Goal: Transaction & Acquisition: Purchase product/service

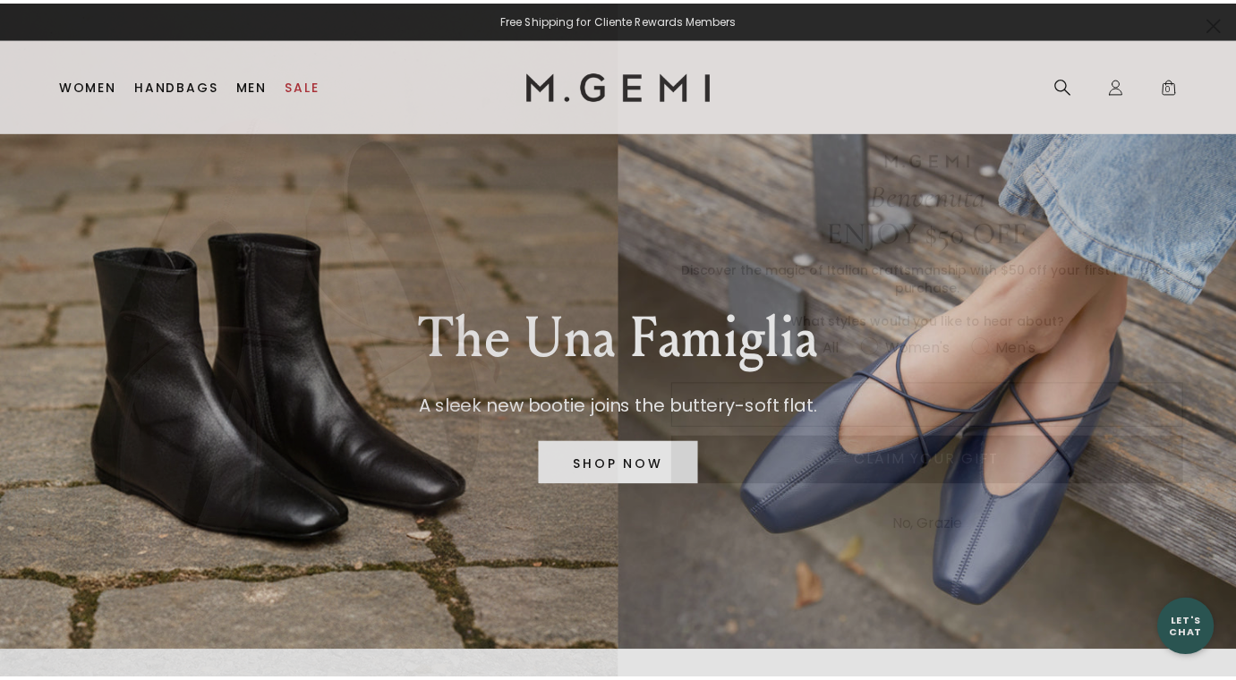
scroll to position [12, 0]
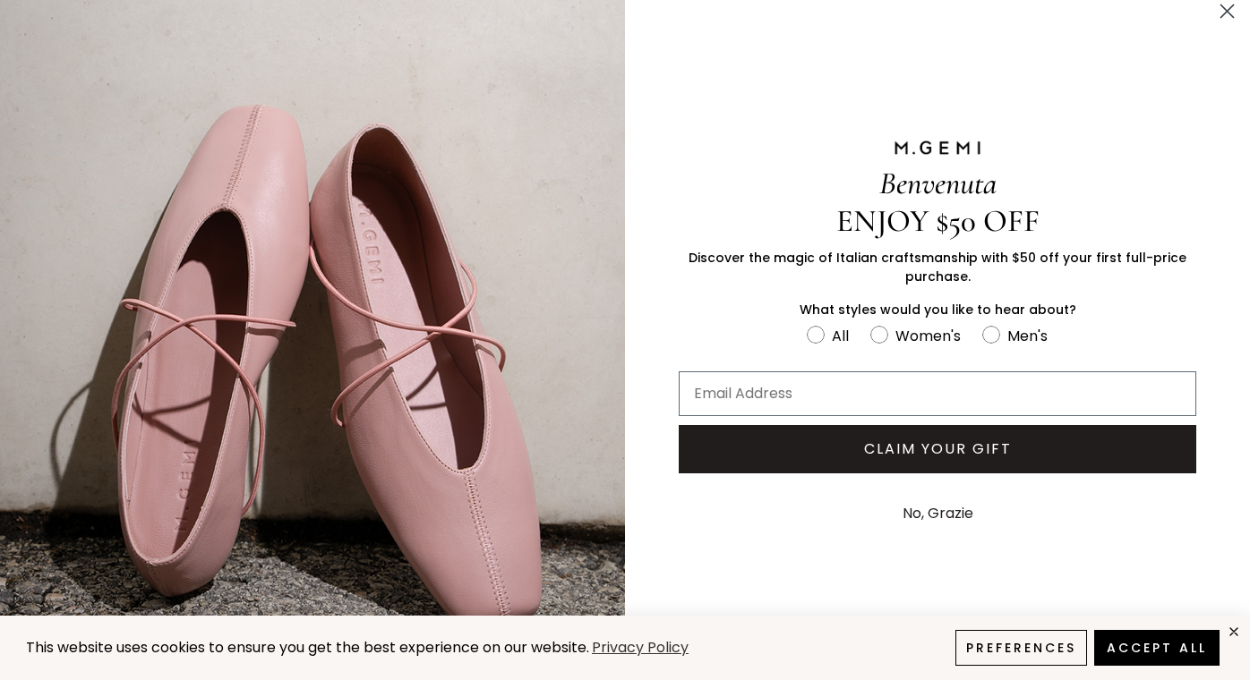
click at [1212, 18] on circle "Close dialog" at bounding box center [1227, 11] width 30 height 30
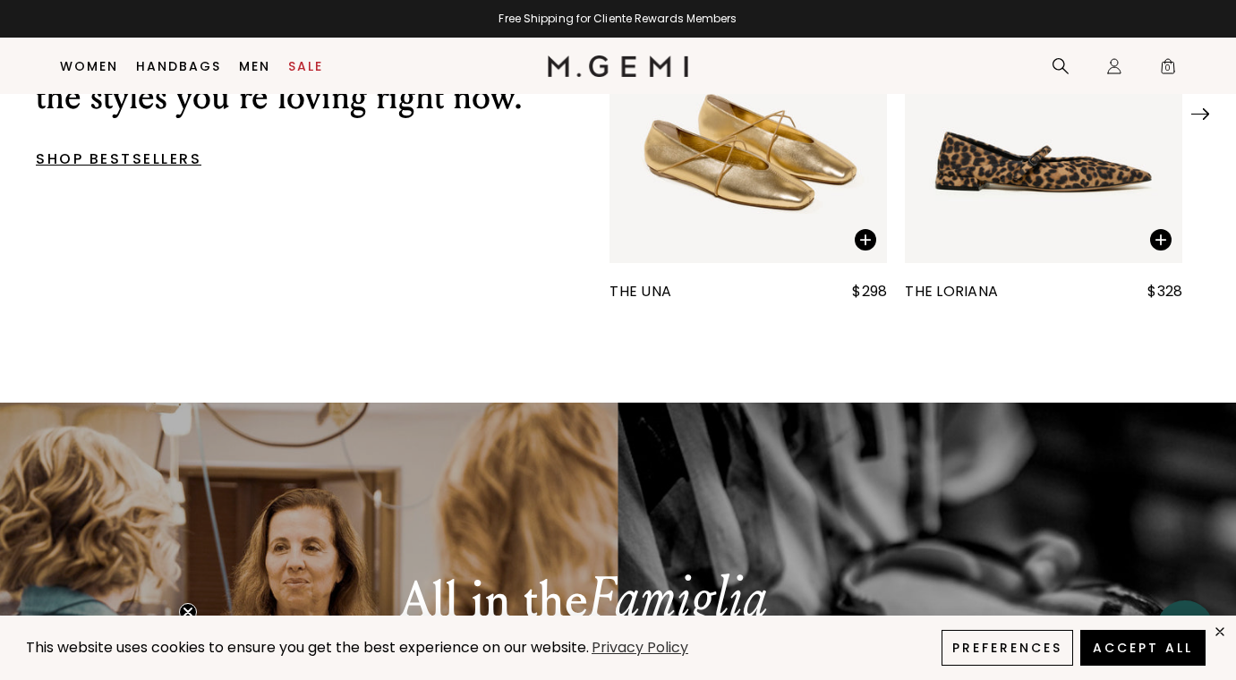
scroll to position [796, 0]
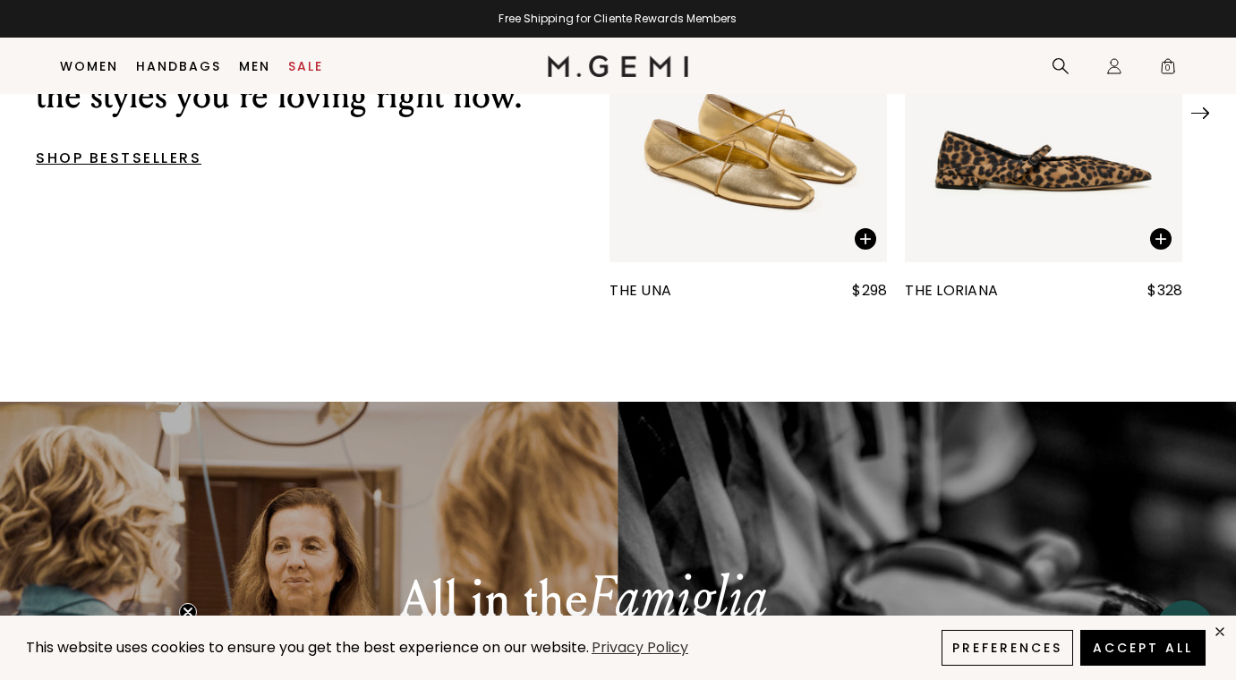
click at [779, 168] on img "1 / 25" at bounding box center [749, 77] width 278 height 370
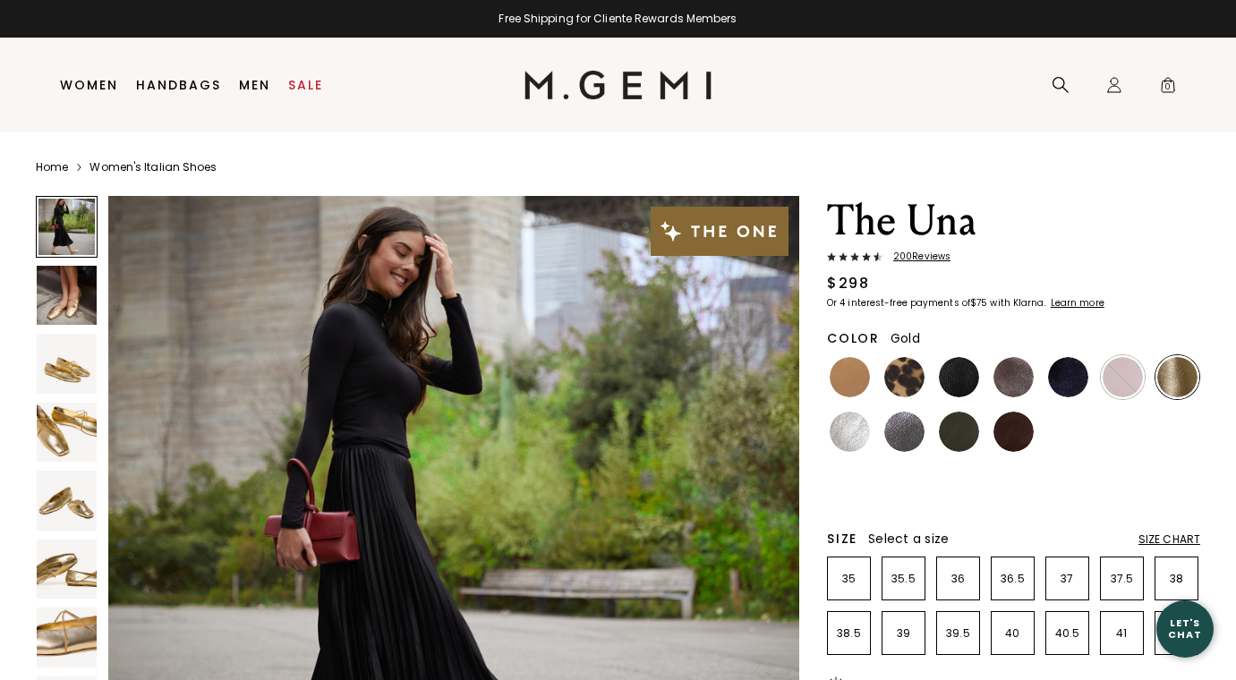
scroll to position [137, 0]
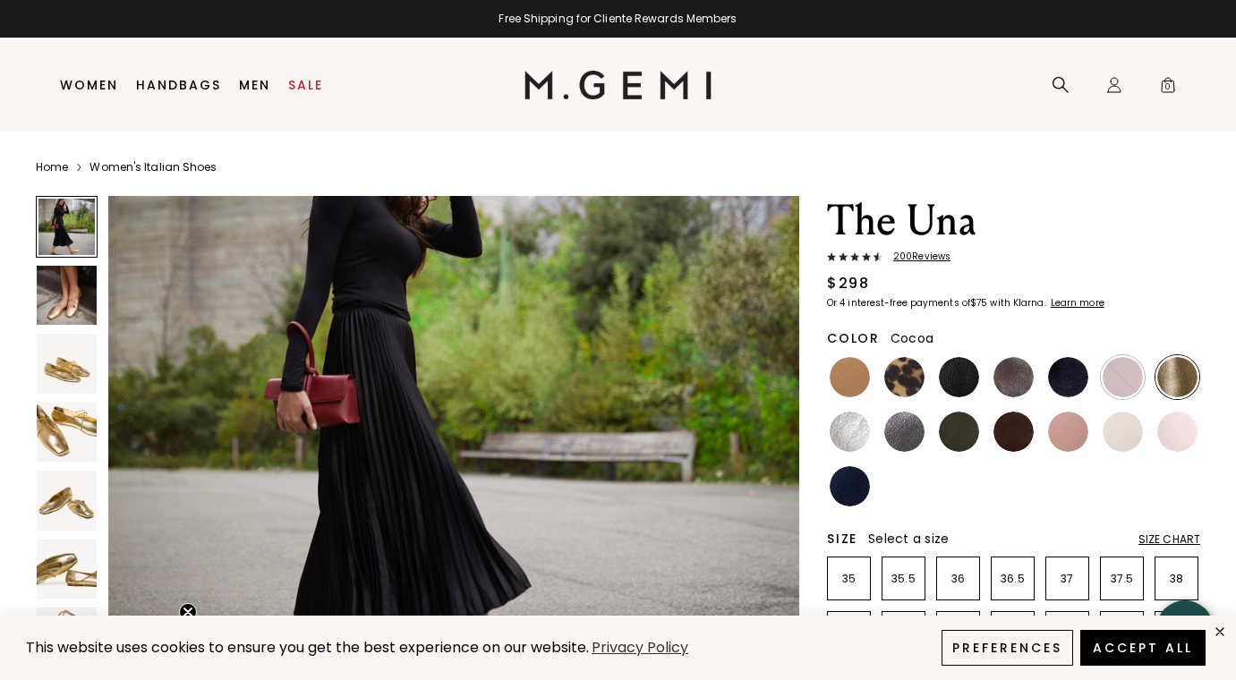
click at [1013, 370] on img at bounding box center [1014, 377] width 40 height 40
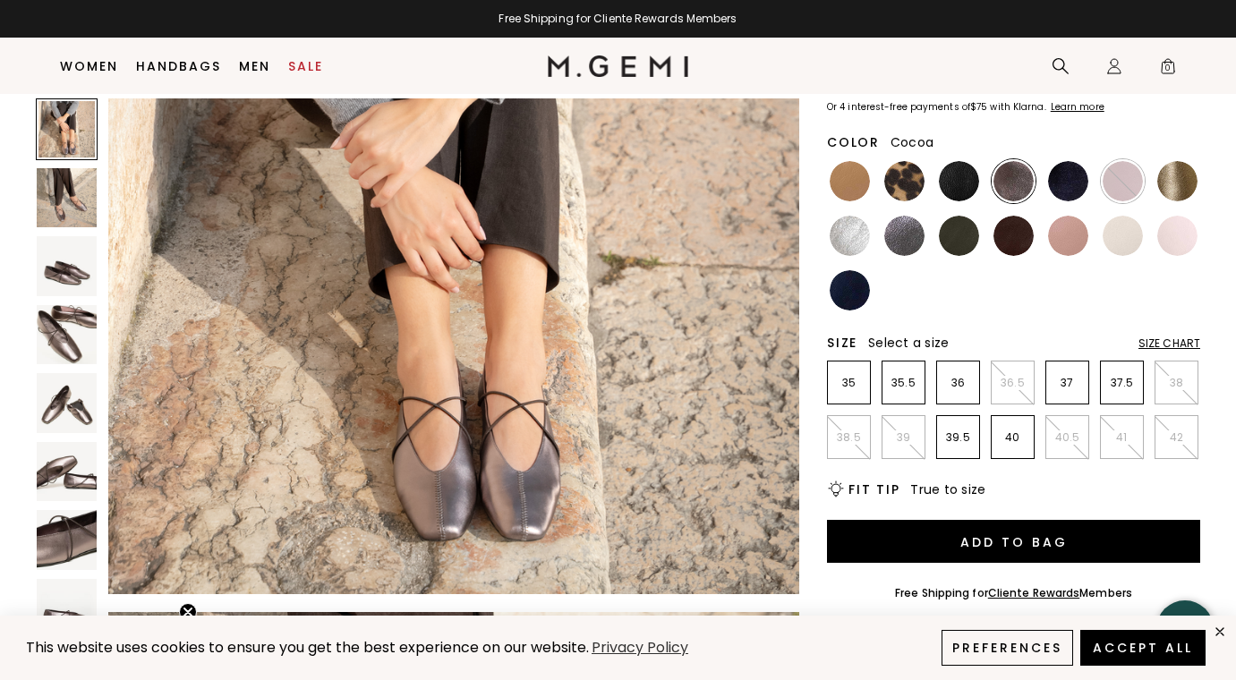
scroll to position [200, 0]
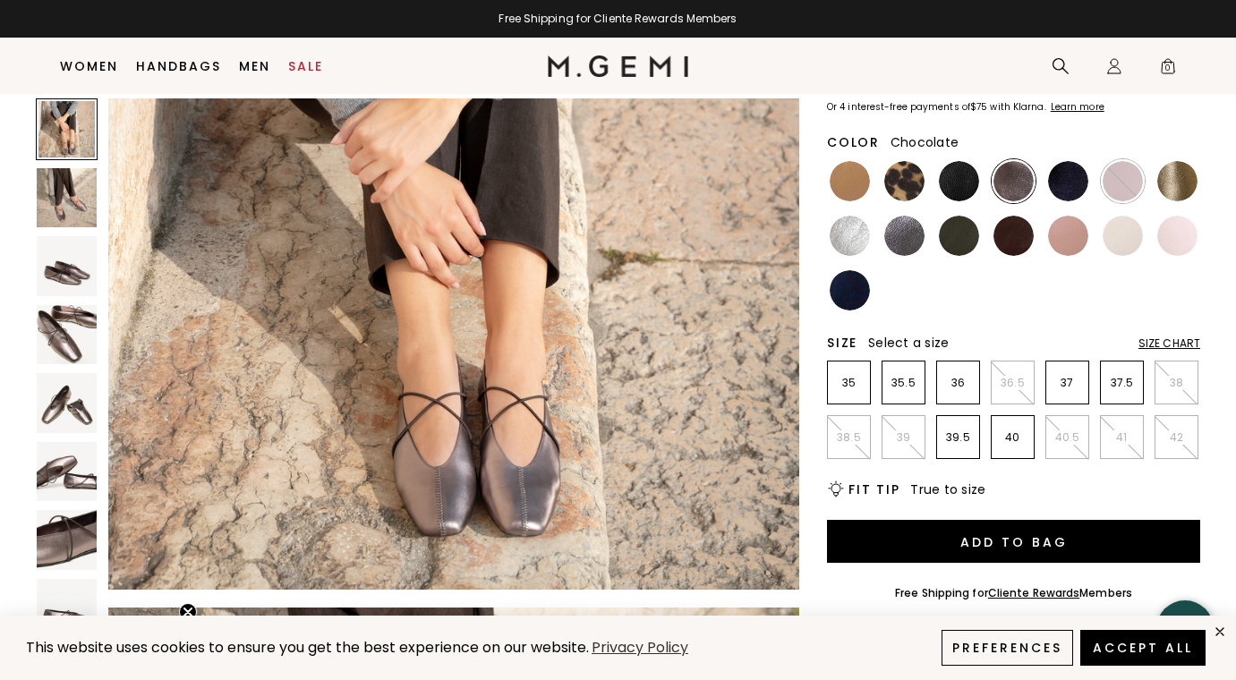
click at [1013, 241] on img at bounding box center [1014, 236] width 40 height 40
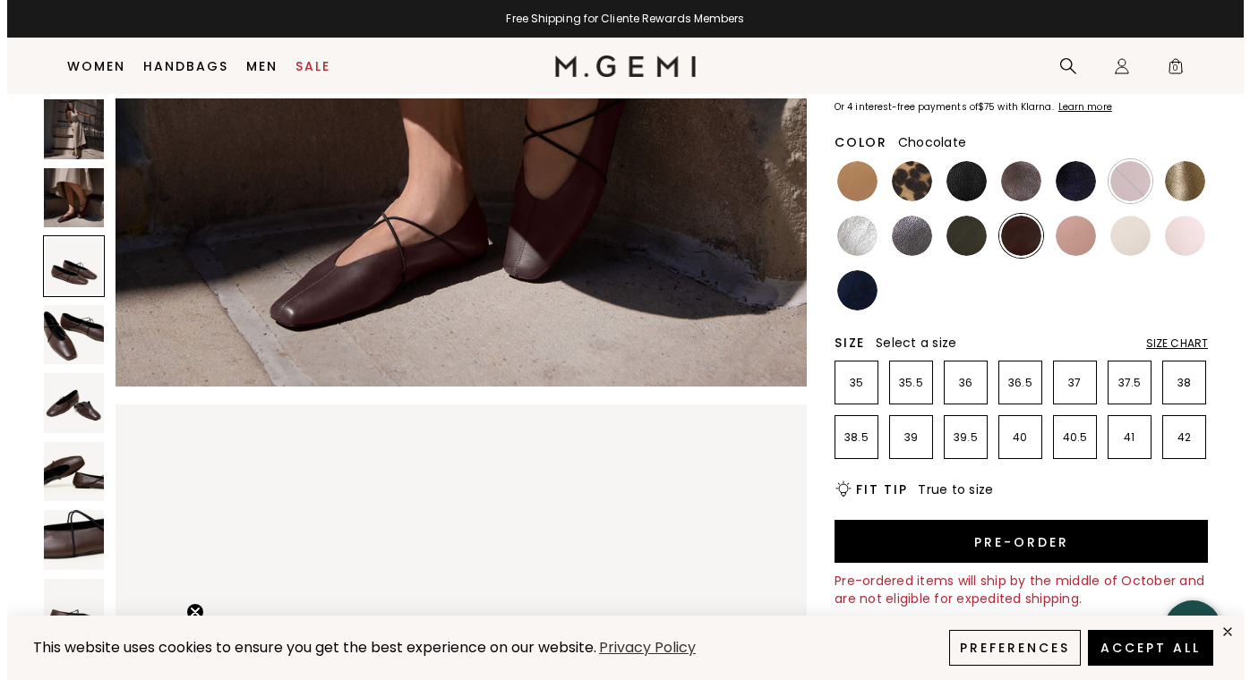
scroll to position [1114, 0]
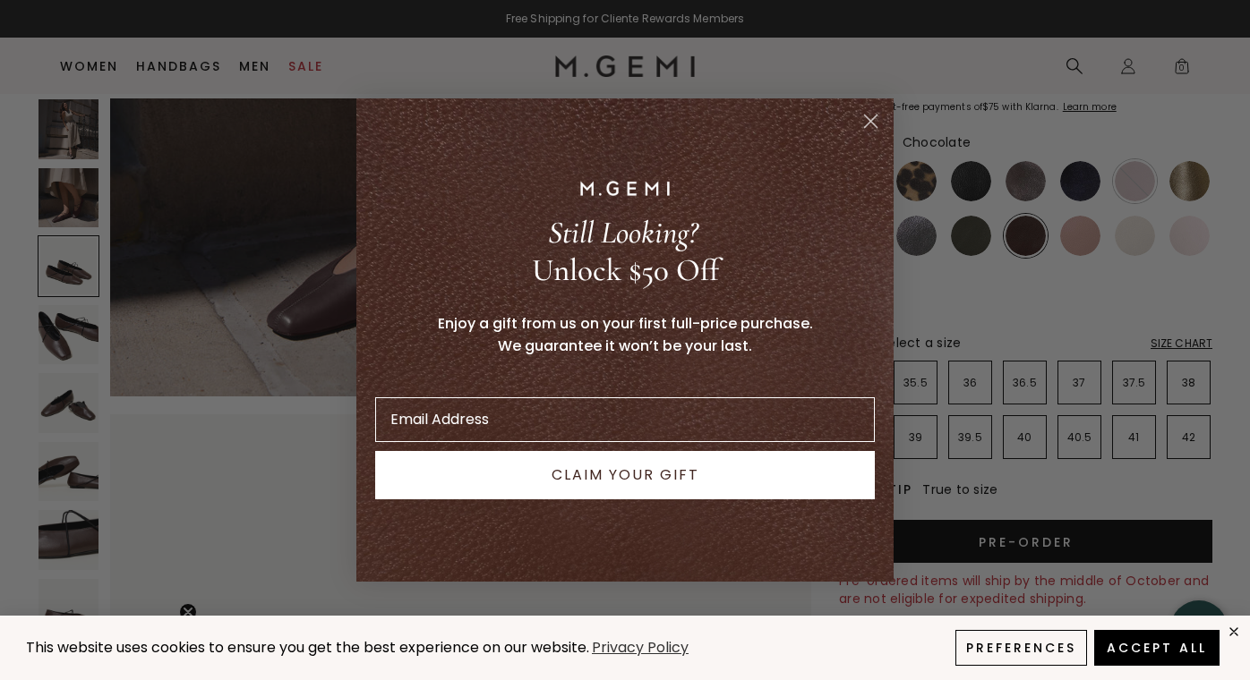
click at [1115, 385] on div "Close dialog Still Looking? Unlock $50 Off Enjoy a gift from us on your first f…" at bounding box center [625, 340] width 1250 height 680
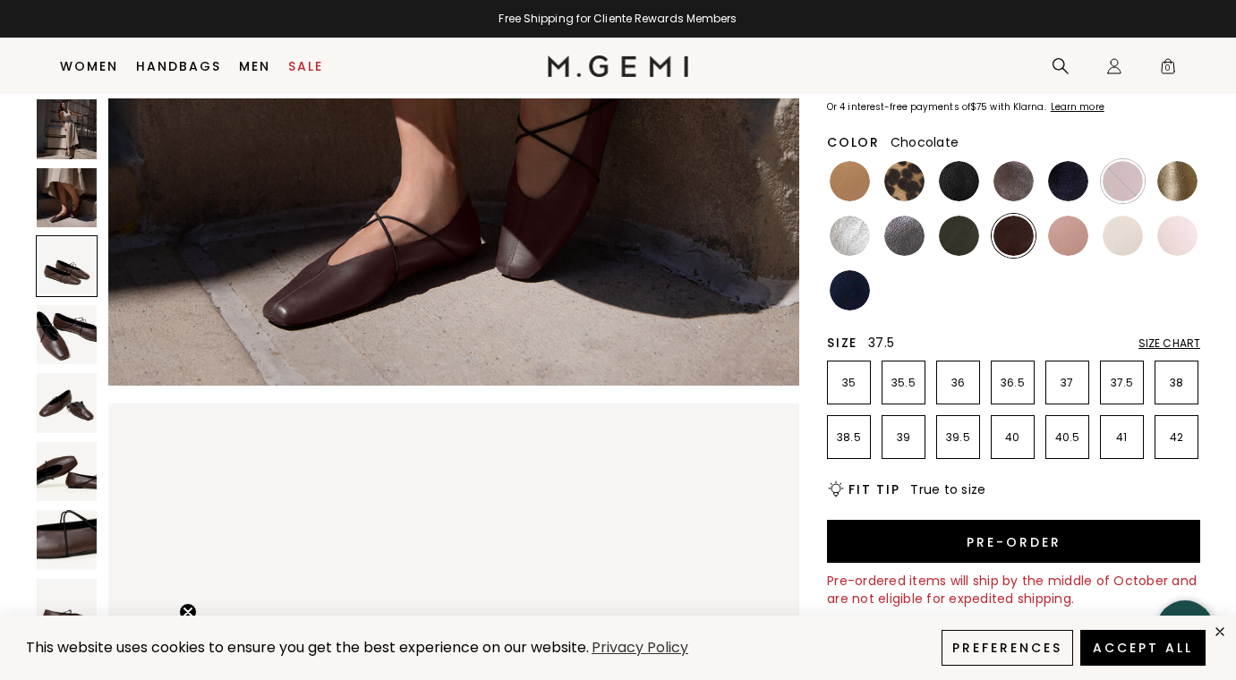
click at [1122, 385] on p "37.5" at bounding box center [1122, 383] width 42 height 14
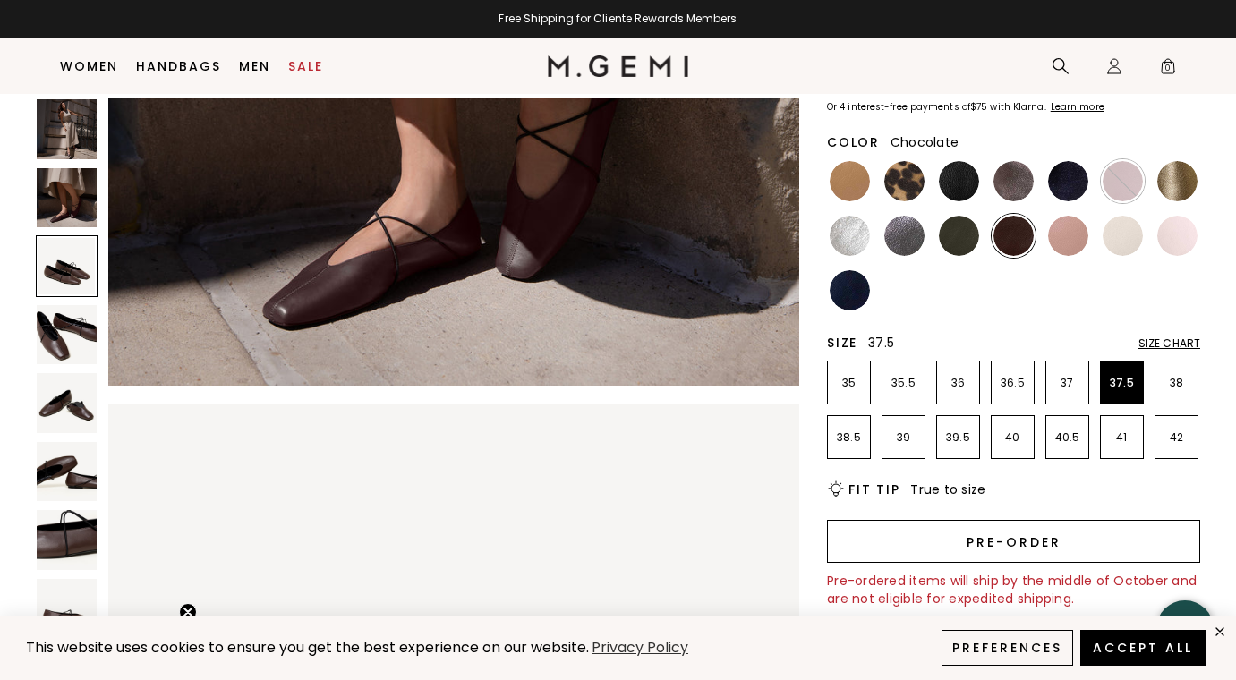
click at [1024, 537] on button "Pre-order" at bounding box center [1013, 541] width 373 height 43
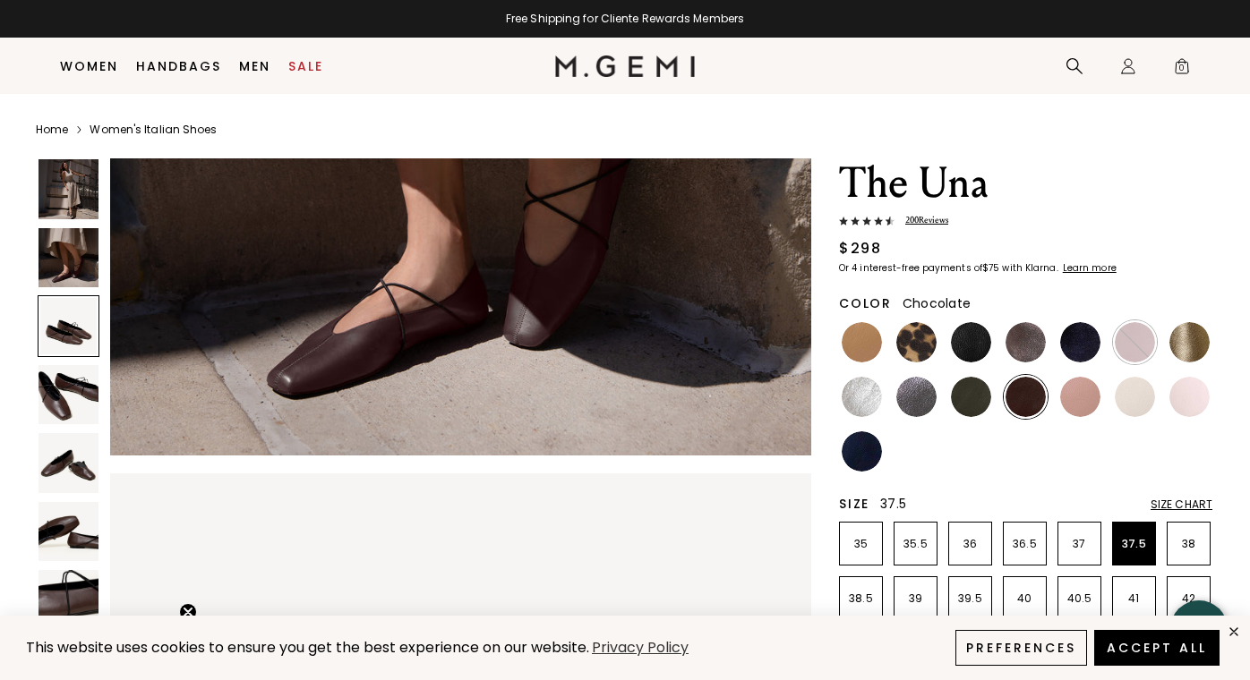
scroll to position [1123, 0]
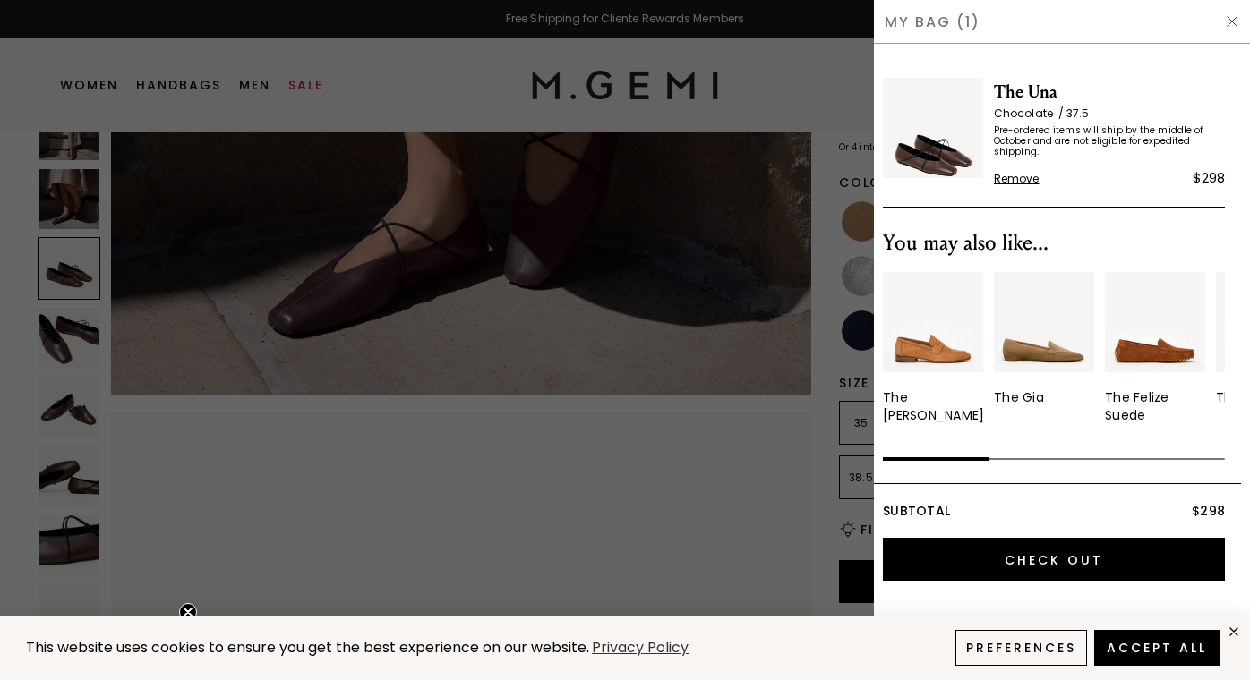
click at [836, 132] on div at bounding box center [625, 340] width 1250 height 680
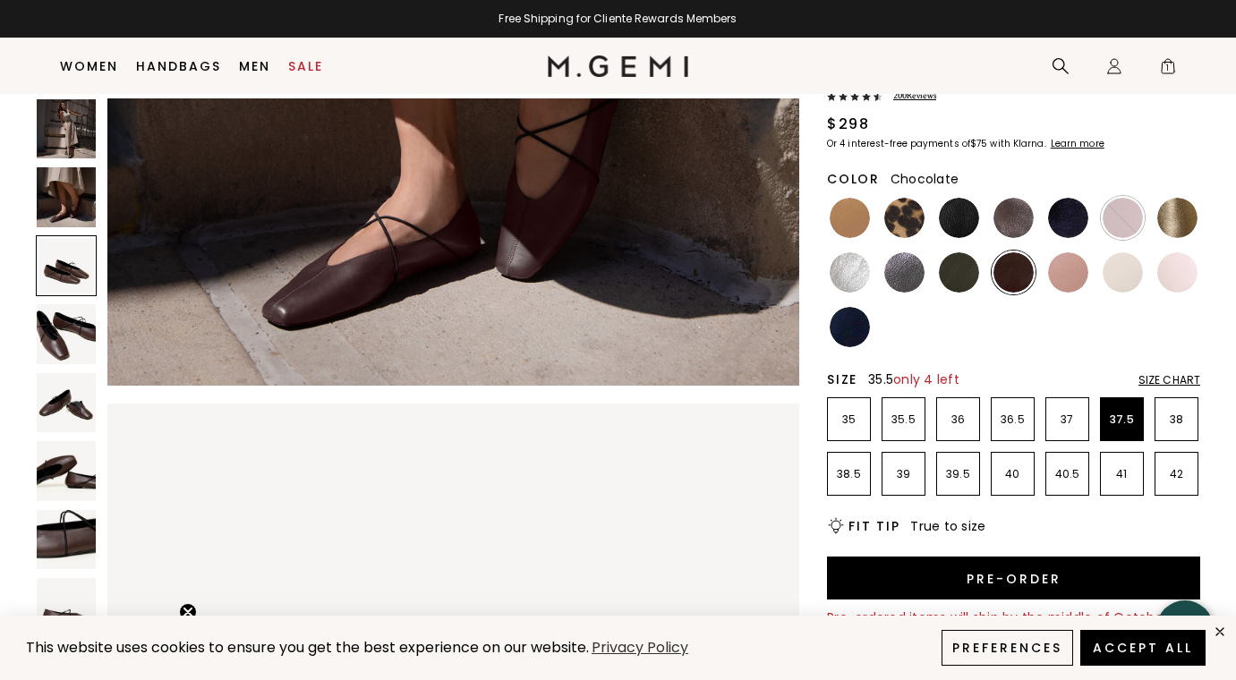
scroll to position [121, 0]
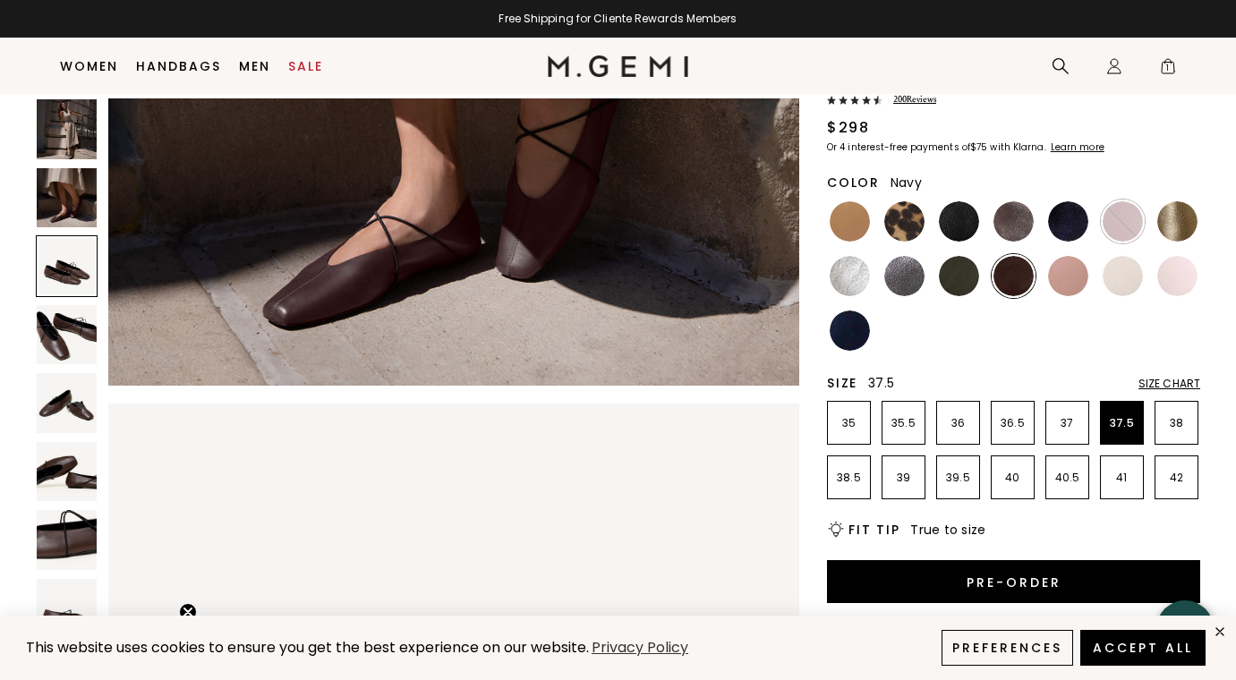
click at [855, 334] on img at bounding box center [850, 331] width 40 height 40
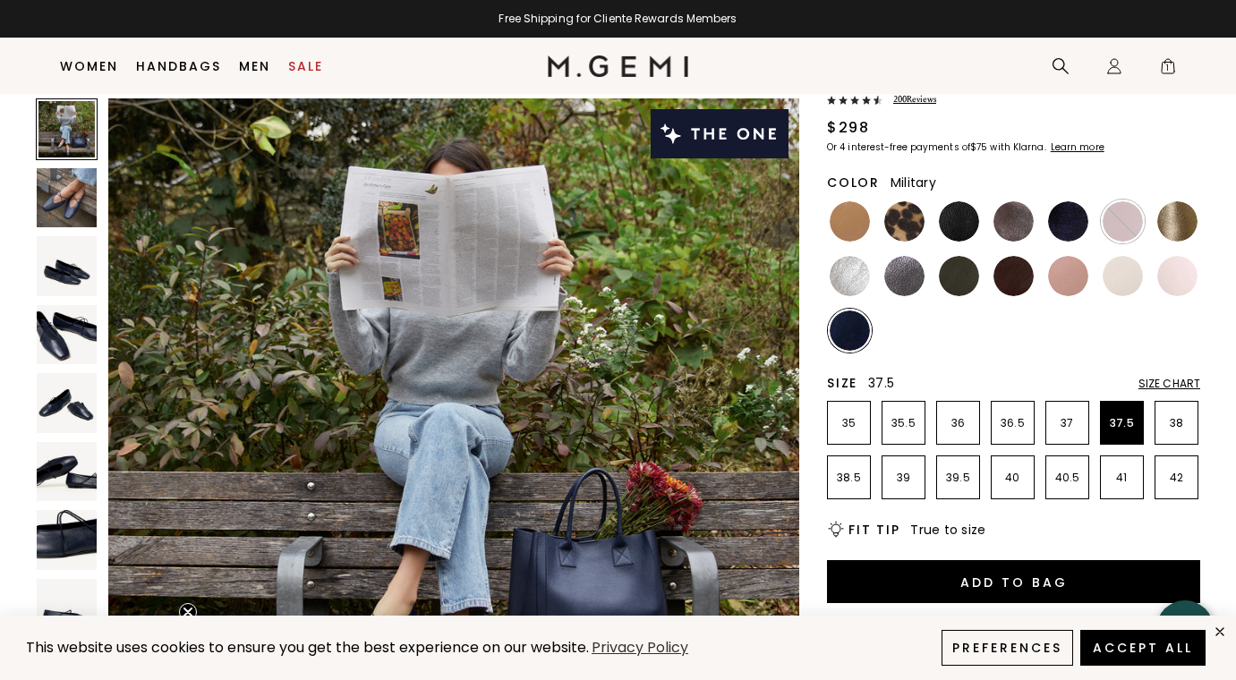
click at [949, 278] on img at bounding box center [959, 276] width 40 height 40
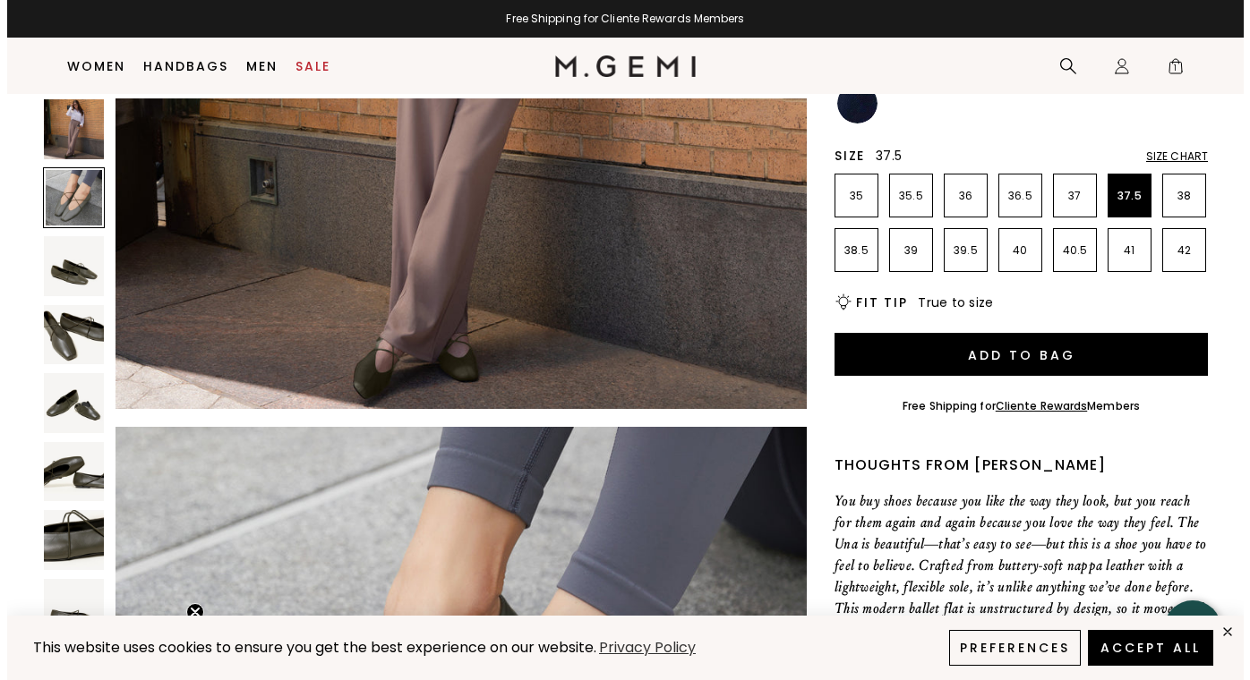
scroll to position [380, 0]
